Goal: Information Seeking & Learning: Learn about a topic

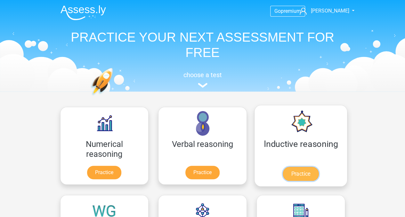
click at [283, 171] on link "Practice" at bounding box center [301, 174] width 36 height 14
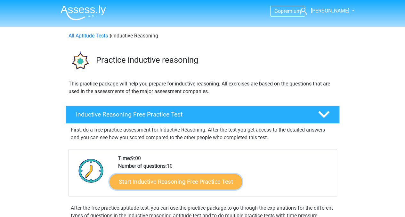
click at [192, 179] on link "Start Inductive Reasoning Free Practice Test" at bounding box center [176, 181] width 133 height 15
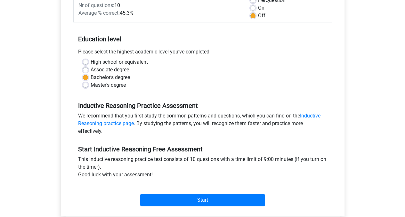
scroll to position [124, 0]
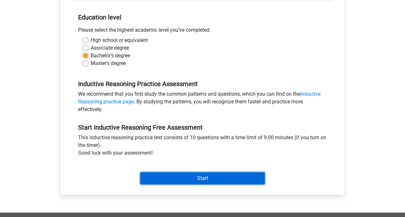
click at [207, 178] on input "Start" at bounding box center [202, 178] width 125 height 12
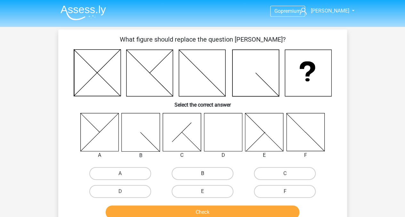
click at [191, 171] on label "B" at bounding box center [203, 173] width 62 height 13
click at [202, 174] on input "B" at bounding box center [204, 176] width 4 height 4
radio input "true"
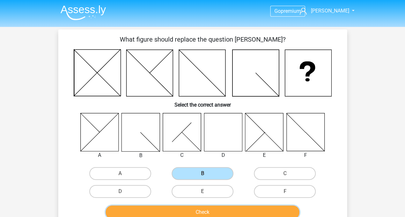
click at [177, 210] on button "Check" at bounding box center [203, 212] width 194 height 13
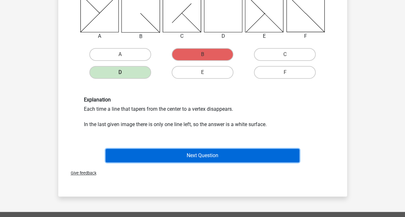
click at [236, 159] on button "Next Question" at bounding box center [203, 155] width 194 height 13
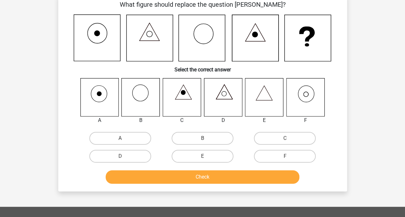
scroll to position [29, 0]
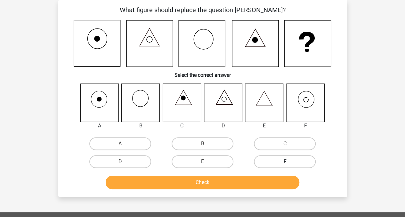
click at [273, 160] on label "F" at bounding box center [285, 161] width 62 height 13
click at [285, 162] on input "F" at bounding box center [287, 164] width 4 height 4
radio input "true"
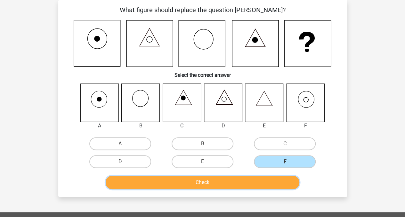
click at [226, 178] on button "Check" at bounding box center [203, 182] width 194 height 13
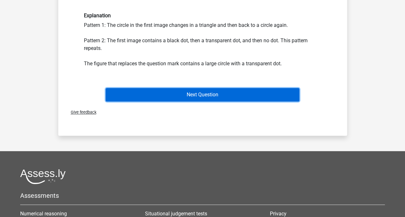
click at [250, 98] on button "Next Question" at bounding box center [203, 94] width 194 height 13
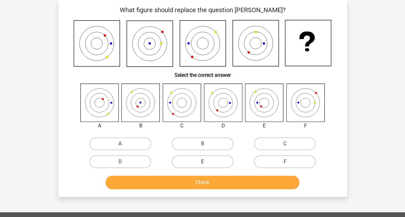
click at [212, 162] on label "E" at bounding box center [203, 161] width 62 height 13
click at [207, 162] on input "E" at bounding box center [204, 164] width 4 height 4
radio input "true"
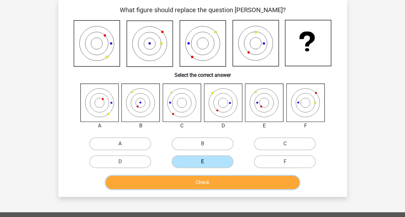
click at [211, 180] on button "Check" at bounding box center [203, 182] width 194 height 13
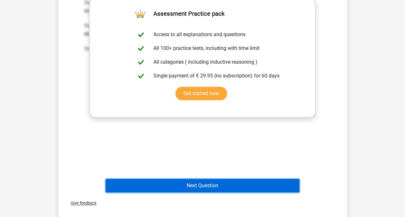
click at [241, 187] on button "Next Question" at bounding box center [203, 185] width 194 height 13
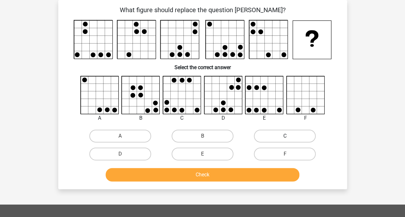
click at [273, 135] on label "C" at bounding box center [285, 136] width 62 height 13
click at [285, 136] on input "C" at bounding box center [287, 138] width 4 height 4
radio input "true"
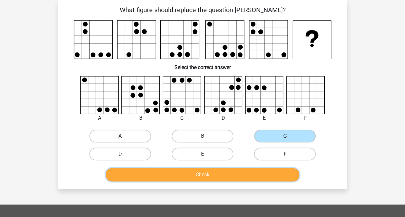
click at [195, 180] on button "Check" at bounding box center [203, 174] width 194 height 13
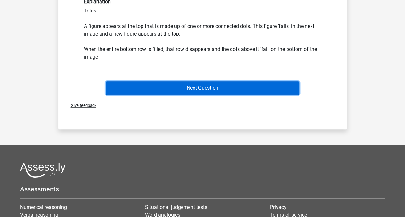
click at [245, 90] on button "Next Question" at bounding box center [203, 87] width 194 height 13
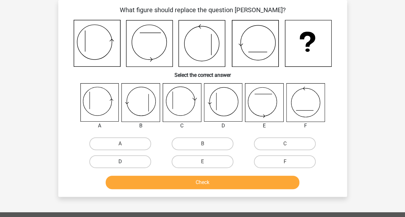
click at [142, 161] on label "D" at bounding box center [120, 161] width 62 height 13
click at [124, 162] on input "D" at bounding box center [122, 164] width 4 height 4
radio input "true"
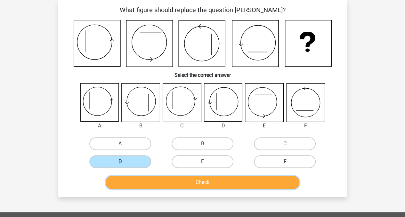
click at [146, 179] on button "Check" at bounding box center [203, 182] width 194 height 13
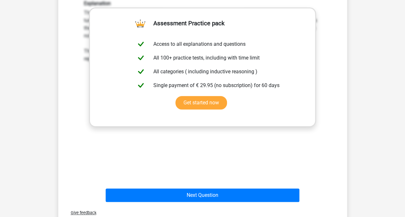
scroll to position [269, 0]
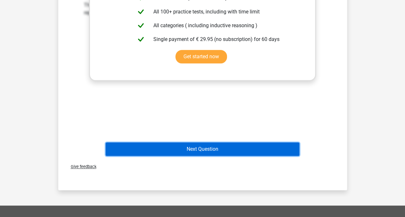
click at [236, 143] on button "Next Question" at bounding box center [203, 149] width 194 height 13
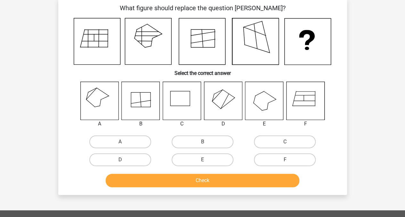
scroll to position [29, 0]
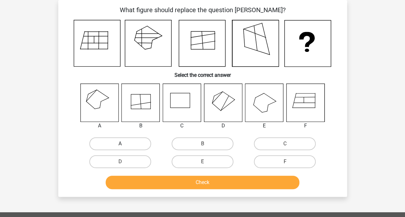
click at [121, 143] on label "A" at bounding box center [120, 143] width 62 height 13
click at [121, 144] on input "A" at bounding box center [122, 146] width 4 height 4
radio input "true"
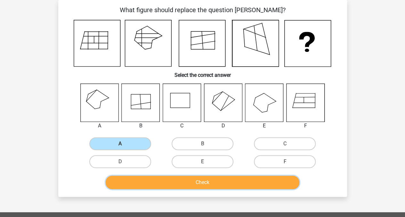
click at [148, 180] on button "Check" at bounding box center [203, 182] width 194 height 13
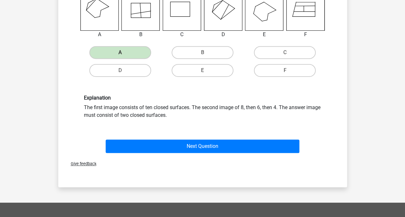
scroll to position [151, 0]
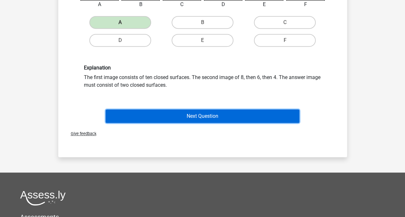
click at [279, 115] on button "Next Question" at bounding box center [203, 116] width 194 height 13
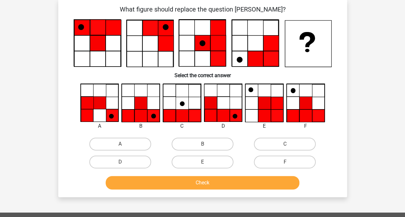
scroll to position [29, 0]
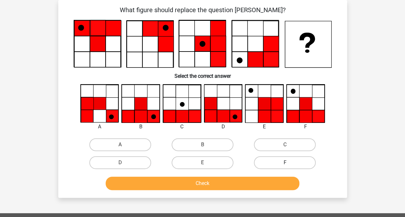
click at [279, 164] on label "F" at bounding box center [285, 162] width 62 height 13
click at [285, 164] on input "F" at bounding box center [287, 165] width 4 height 4
radio input "true"
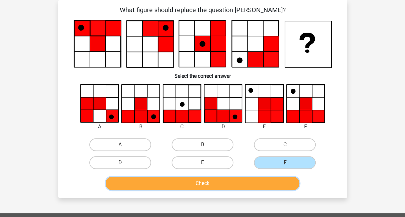
click at [233, 183] on button "Check" at bounding box center [203, 183] width 194 height 13
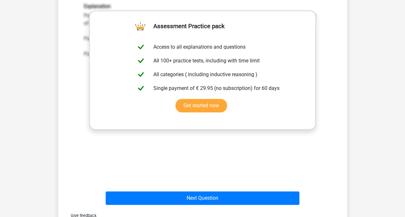
scroll to position [227, 0]
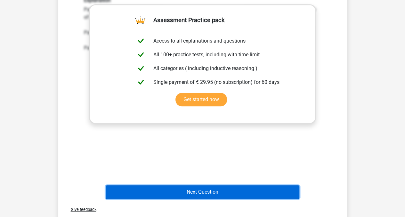
click at [250, 187] on button "Next Question" at bounding box center [203, 191] width 194 height 13
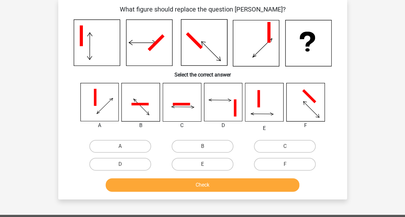
scroll to position [29, 0]
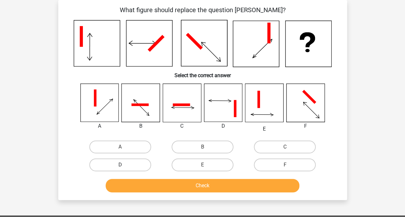
click at [135, 163] on label "D" at bounding box center [120, 165] width 62 height 13
click at [124, 165] on input "D" at bounding box center [122, 167] width 4 height 4
radio input "true"
click at [288, 150] on input "C" at bounding box center [287, 149] width 4 height 4
radio input "true"
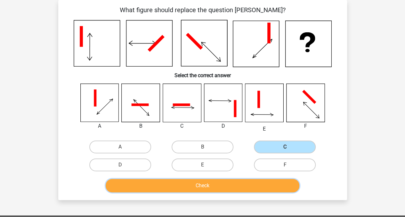
click at [228, 189] on button "Check" at bounding box center [203, 185] width 194 height 13
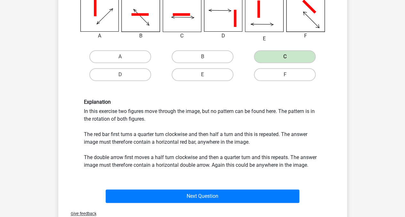
scroll to position [121, 0]
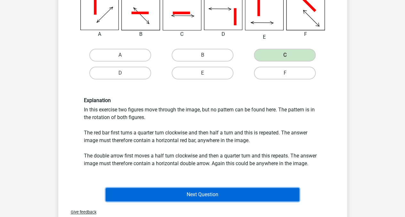
click at [239, 188] on button "Next Question" at bounding box center [203, 194] width 194 height 13
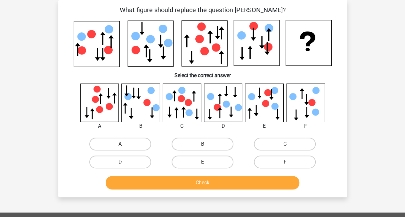
scroll to position [29, 0]
click at [266, 151] on div "C" at bounding box center [285, 144] width 82 height 18
click at [266, 150] on label "C" at bounding box center [285, 144] width 62 height 13
click at [285, 148] on input "C" at bounding box center [287, 146] width 4 height 4
radio input "true"
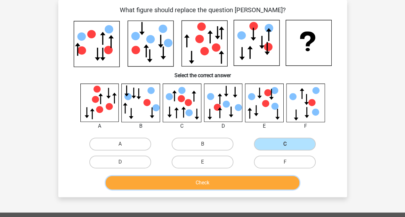
click at [234, 177] on button "Check" at bounding box center [203, 182] width 194 height 13
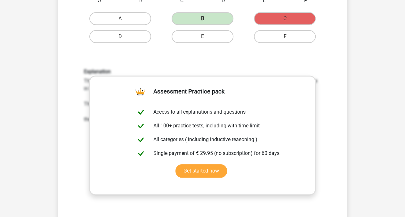
scroll to position [209, 0]
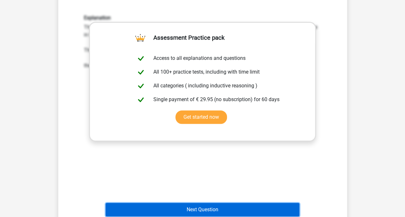
click at [195, 209] on button "Next Question" at bounding box center [203, 209] width 194 height 13
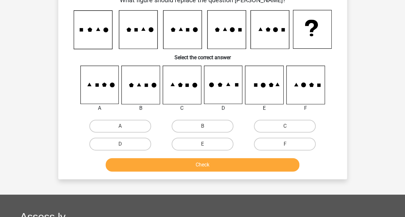
scroll to position [29, 0]
